Goal: Obtain resource: Download file/media

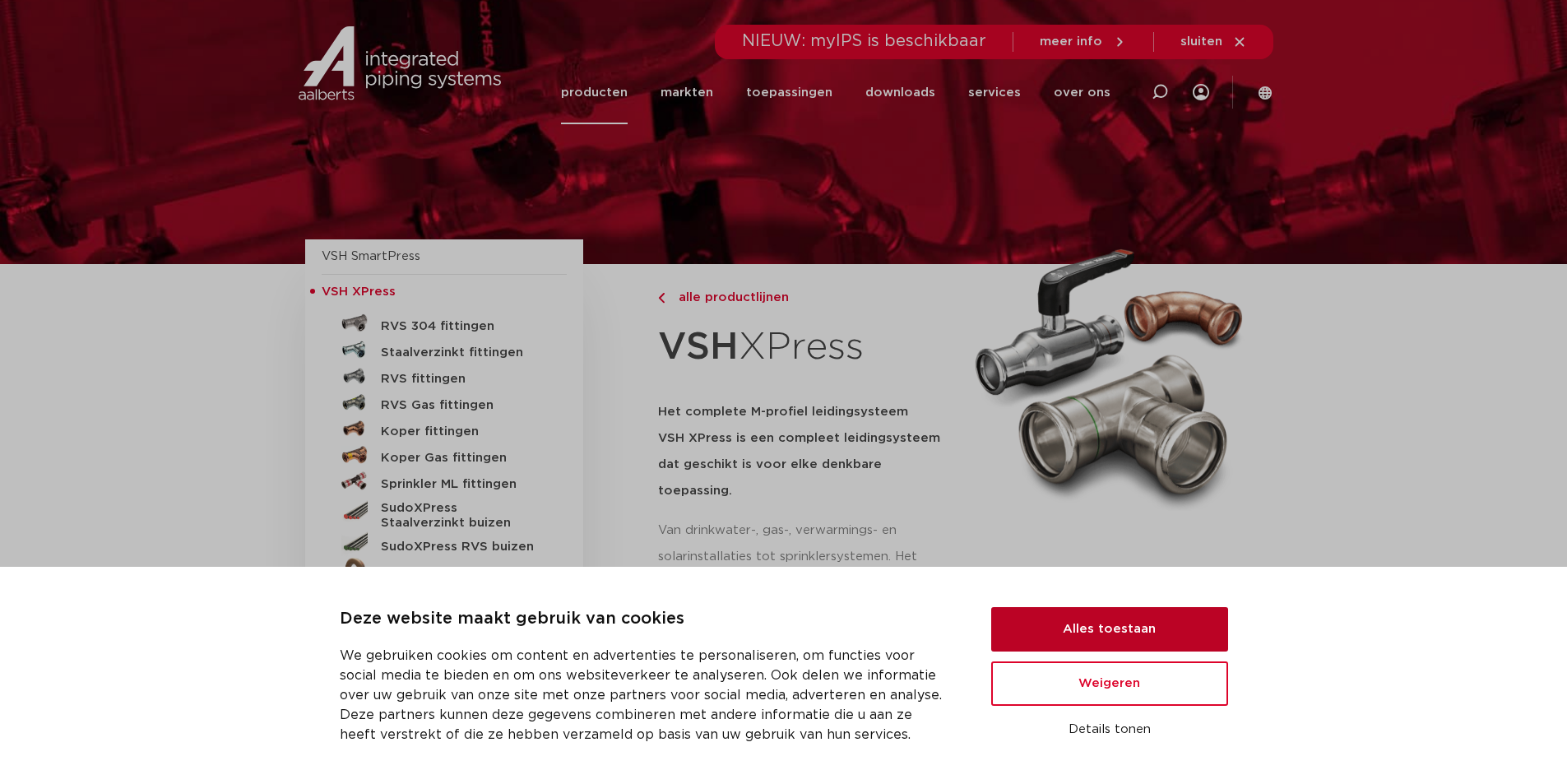
click at [1113, 627] on button "Alles toestaan" at bounding box center [1110, 629] width 237 height 45
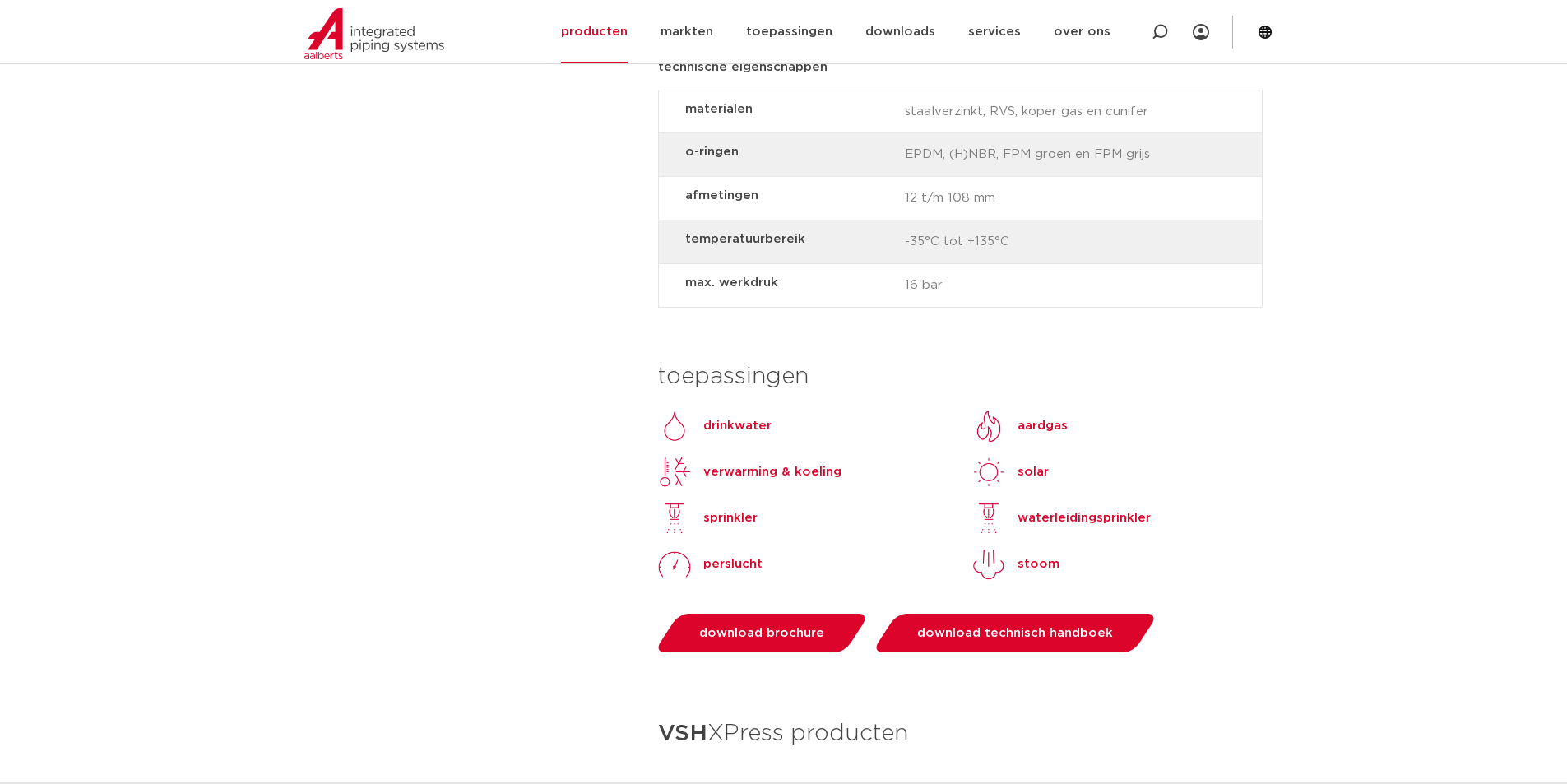
scroll to position [1315, 0]
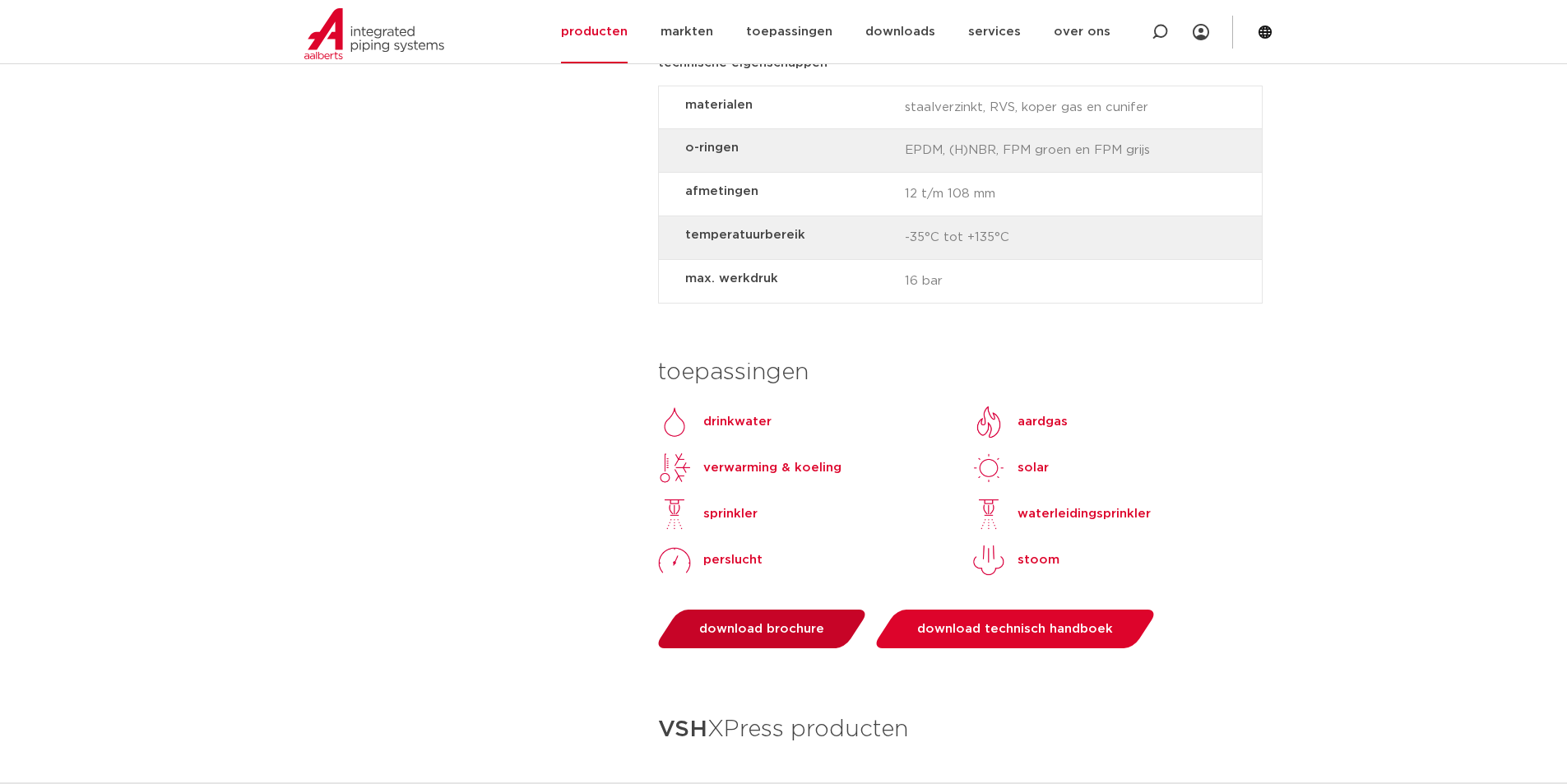
click at [728, 622] on span "download brochure" at bounding box center [761, 628] width 125 height 12
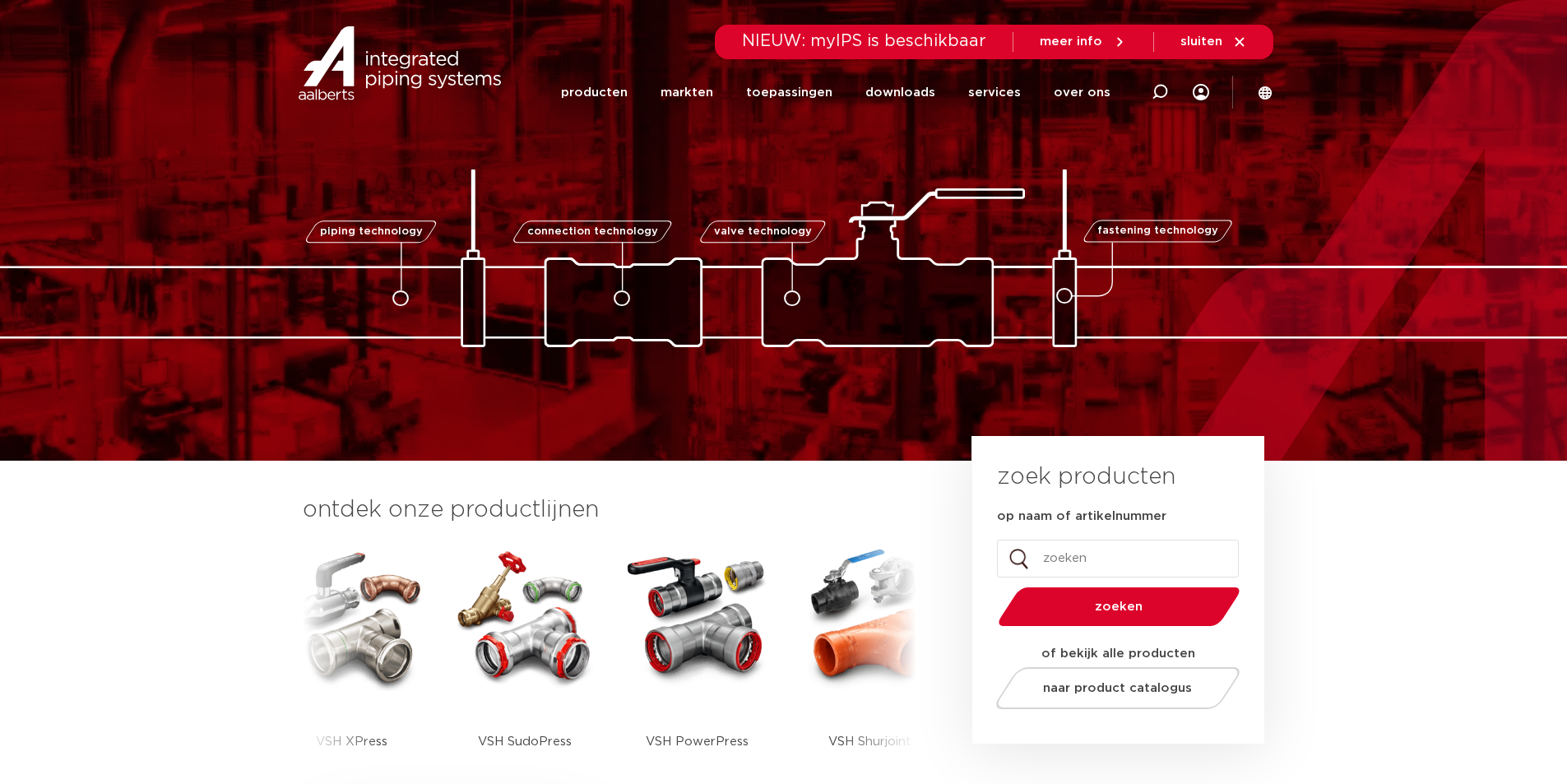
scroll to position [164, 0]
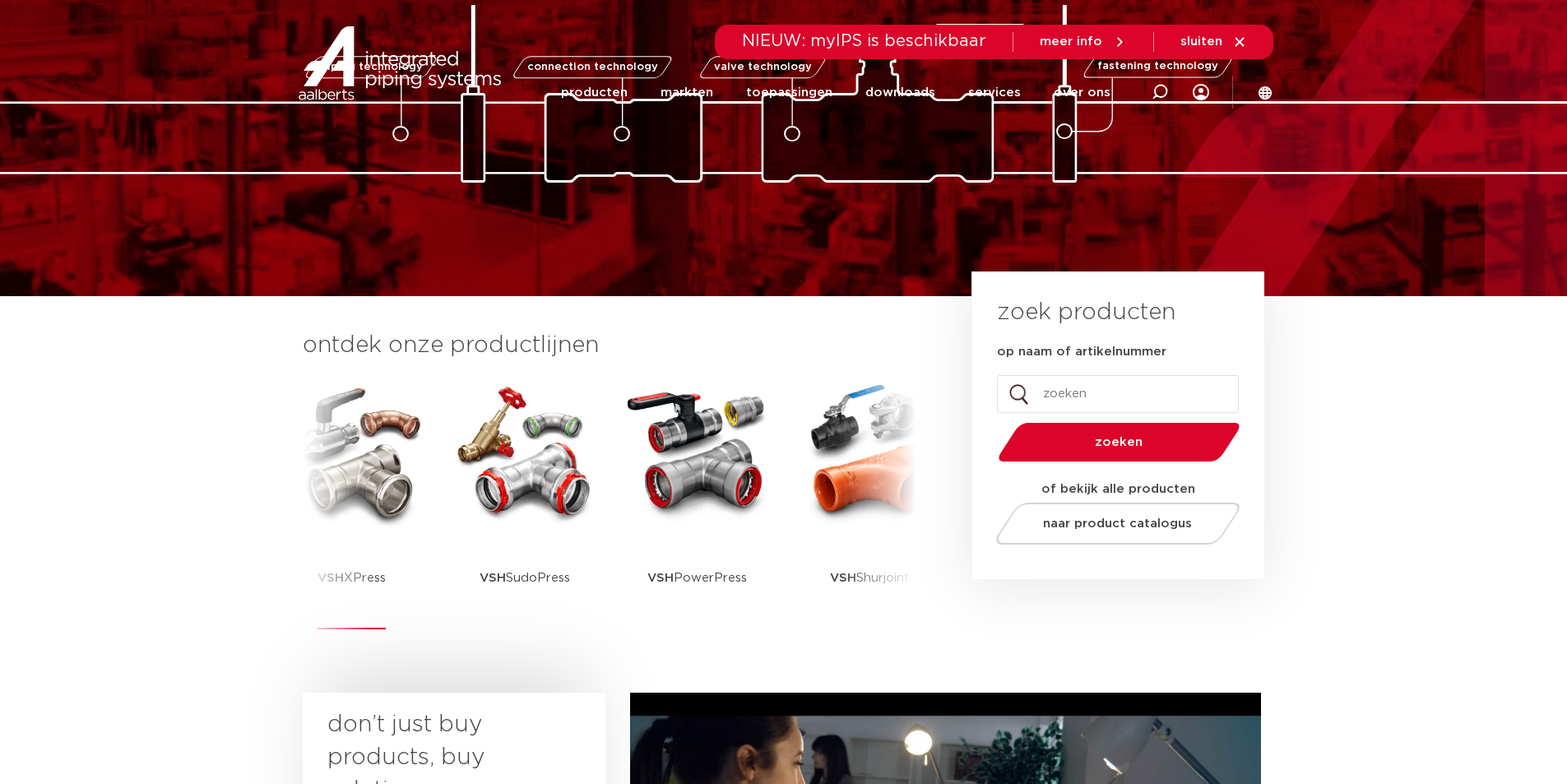
click at [349, 485] on img at bounding box center [351, 451] width 148 height 148
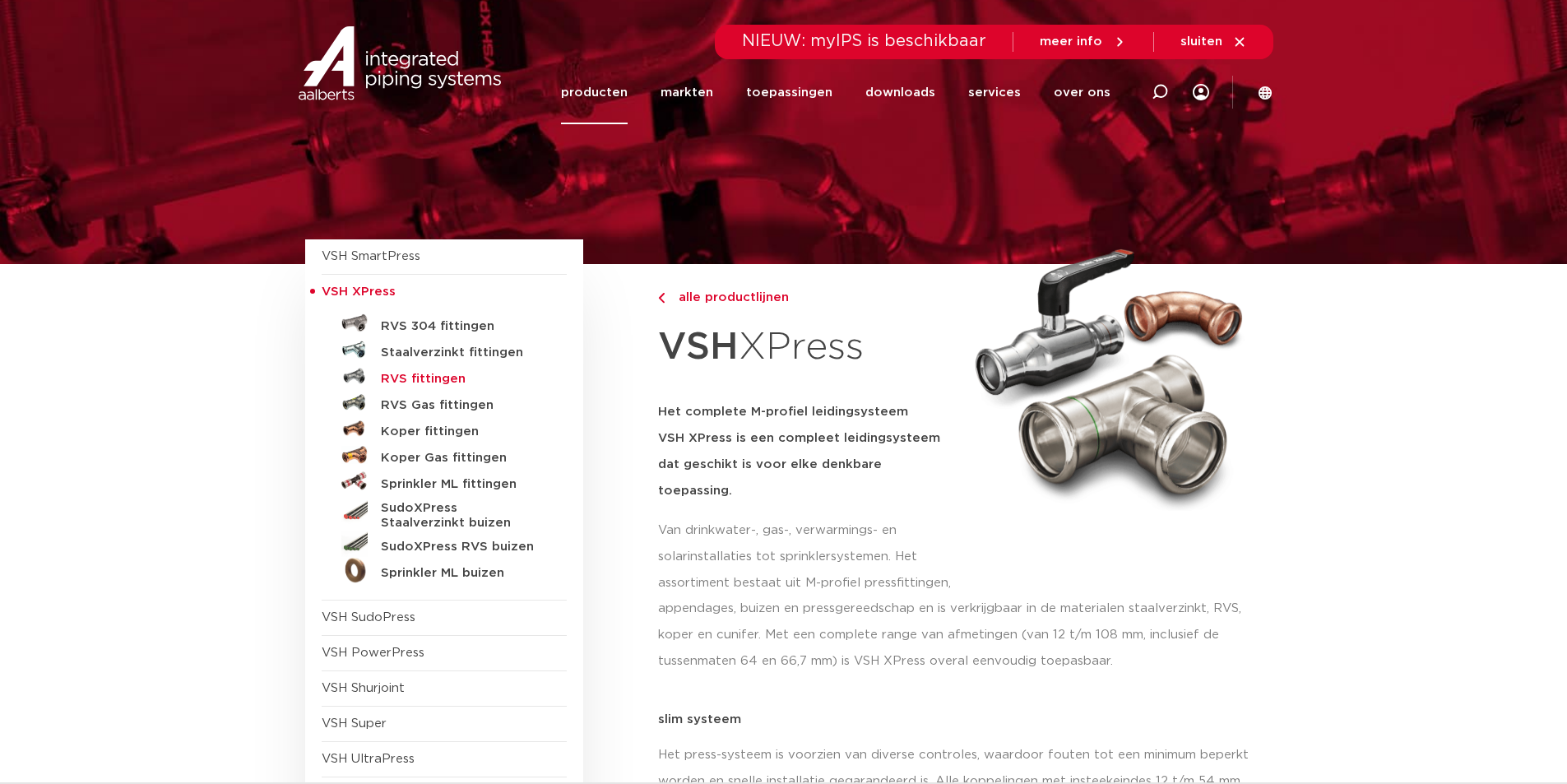
click at [442, 377] on h5 "RVS fittingen" at bounding box center [462, 379] width 163 height 15
